Goal: Check status: Check status

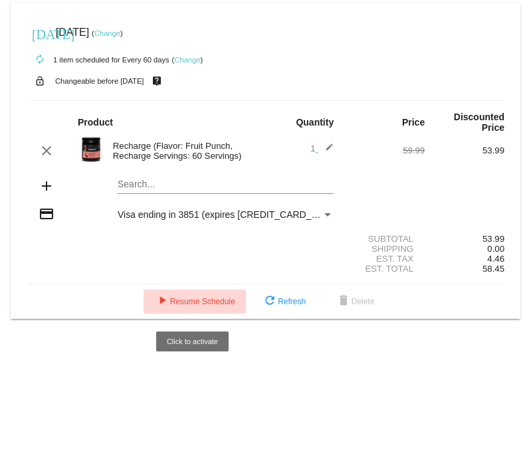
click at [206, 306] on span "play_arrow Resume Schedule" at bounding box center [194, 301] width 81 height 9
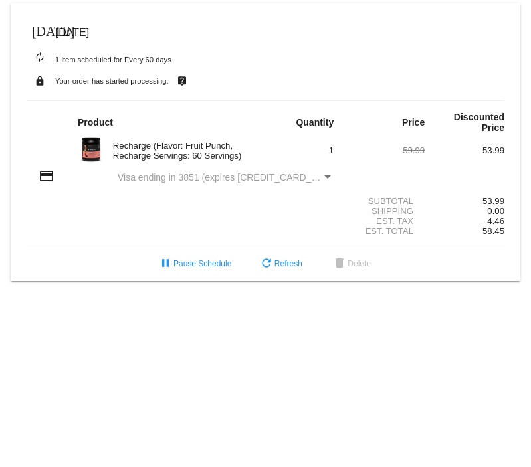
click at [36, 29] on mat-icon "[DATE]" at bounding box center [40, 30] width 16 height 16
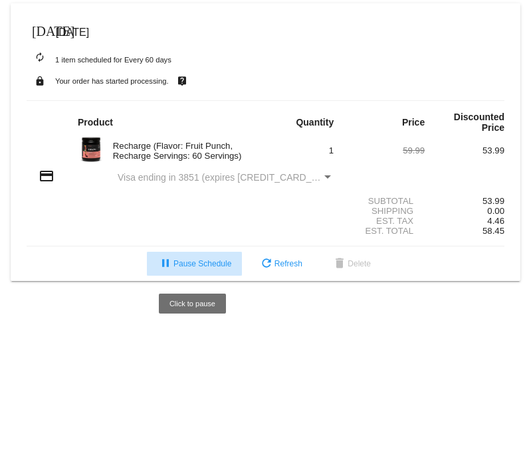
click at [209, 262] on span "pause Pause Schedule" at bounding box center [195, 263] width 74 height 9
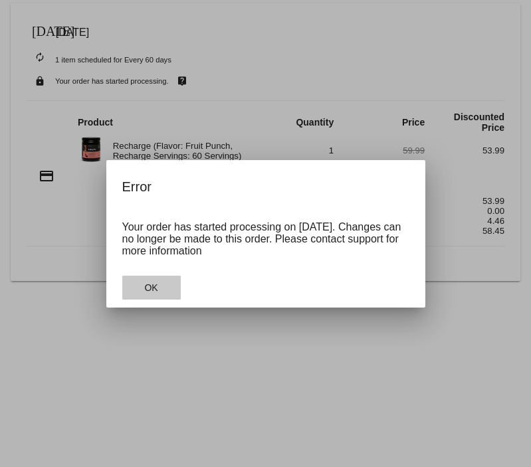
click at [163, 284] on button "OK" at bounding box center [151, 288] width 58 height 24
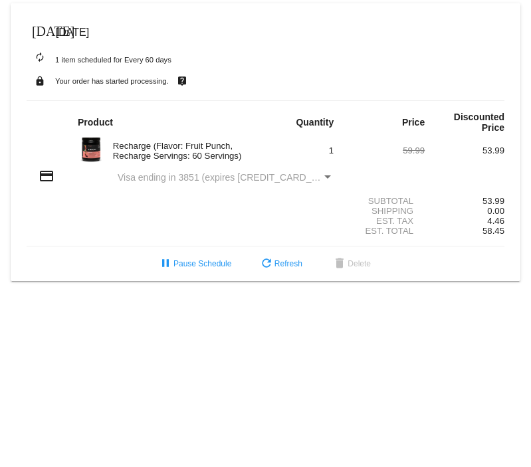
click at [190, 204] on div "Subtotal 53.99" at bounding box center [266, 201] width 478 height 10
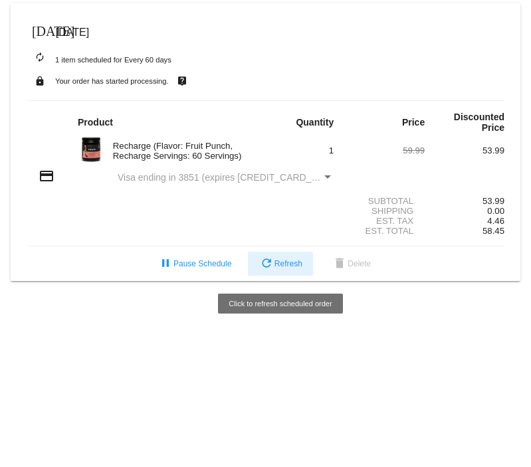
click at [273, 266] on span "refresh Refresh" at bounding box center [281, 263] width 44 height 9
